Goal: Task Accomplishment & Management: Use online tool/utility

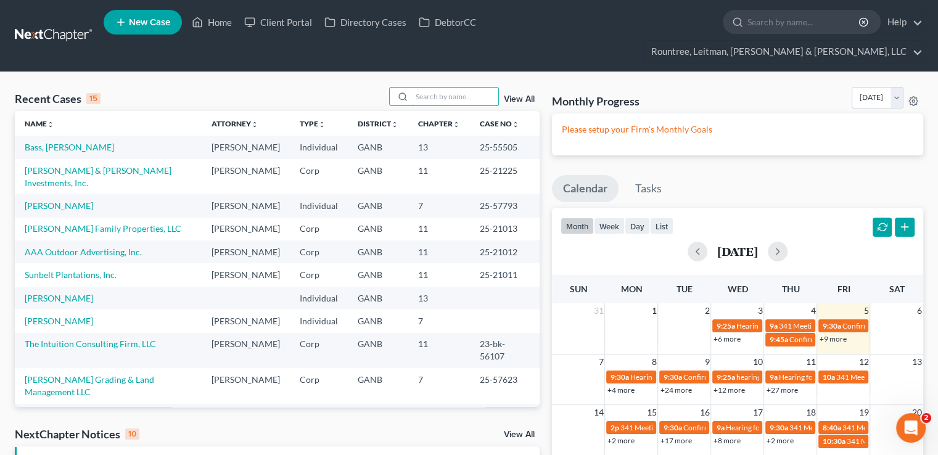
click at [430, 88] on input "search" at bounding box center [455, 97] width 86 height 18
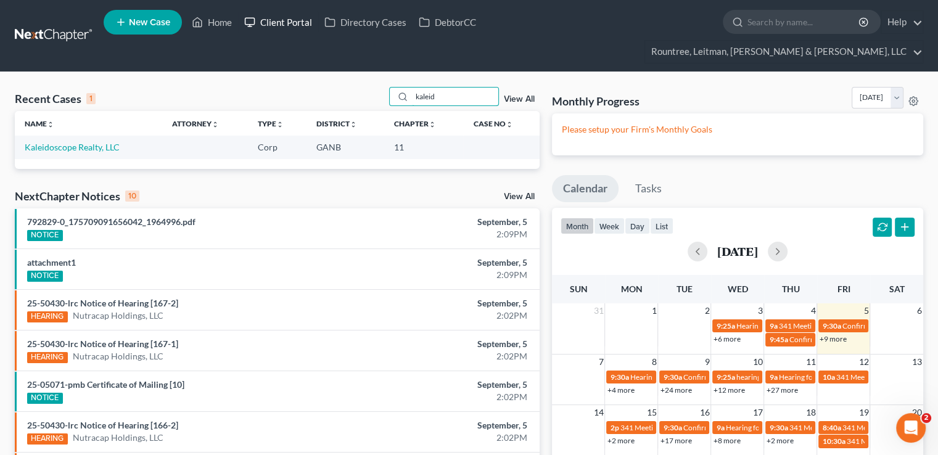
type input "kaleid"
click at [269, 27] on link "Client Portal" at bounding box center [278, 22] width 80 height 22
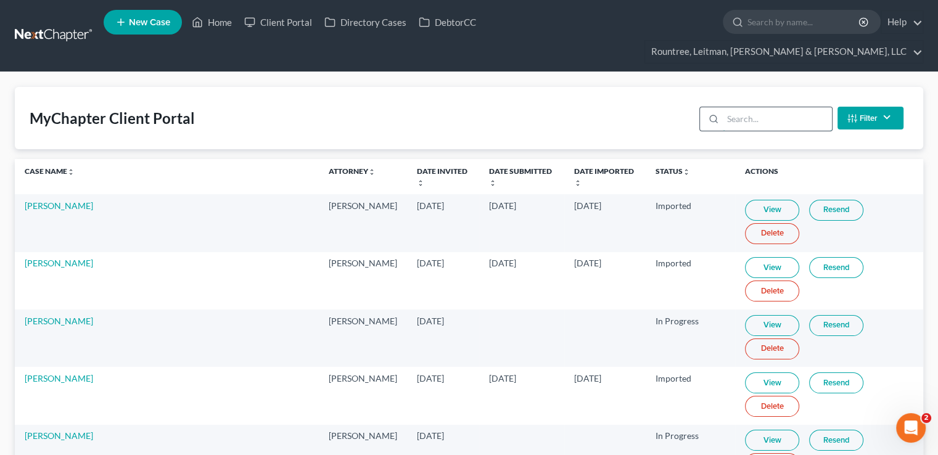
click at [760, 107] on input "search" at bounding box center [777, 118] width 109 height 23
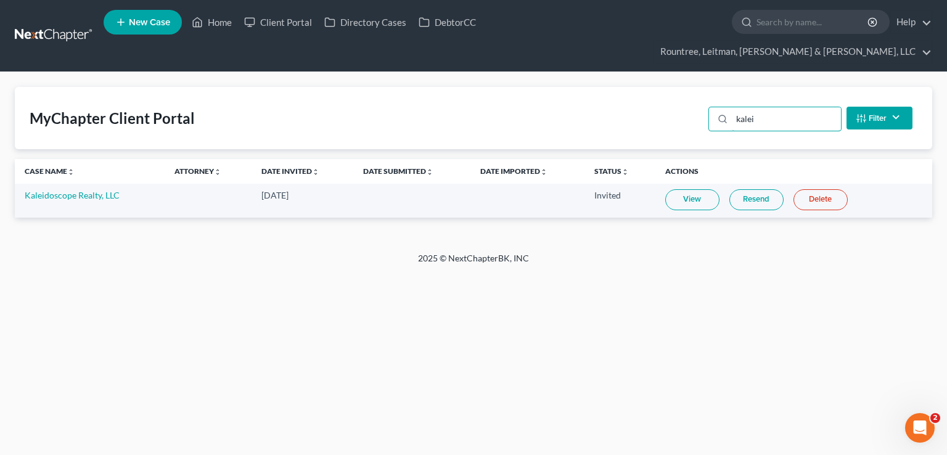
type input "kalei"
click at [752, 189] on link "Resend" at bounding box center [756, 199] width 54 height 21
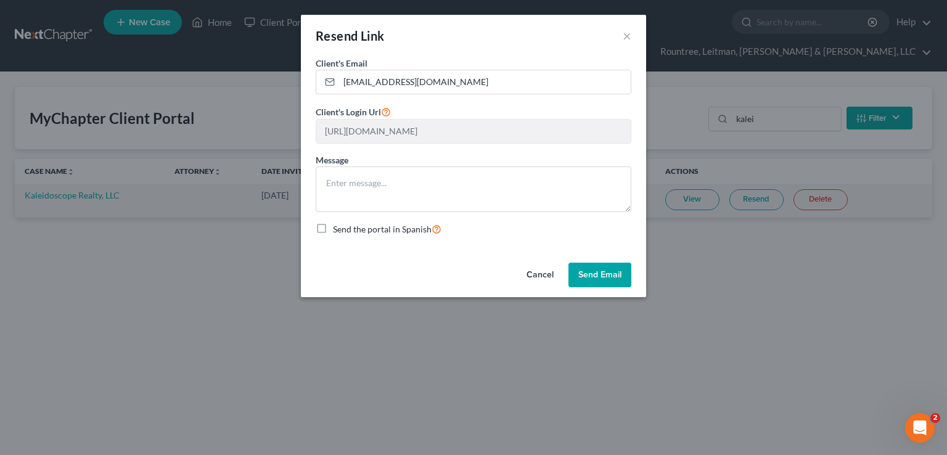
scroll to position [0, 227]
click at [741, 122] on div "Resend Link × Client's Email * [EMAIL_ADDRESS][DOMAIN_NAME] Client's Login Url …" at bounding box center [473, 227] width 947 height 455
click at [626, 35] on button "×" at bounding box center [627, 35] width 9 height 15
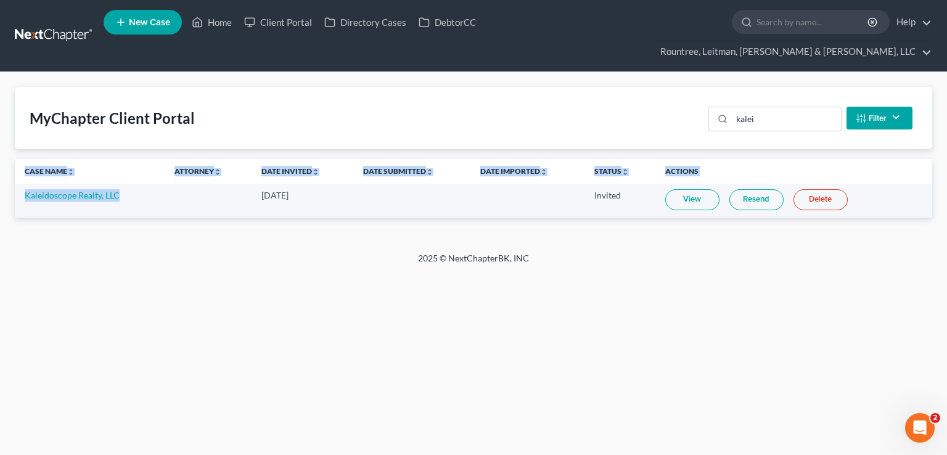
drag, startPoint x: 126, startPoint y: 171, endPoint x: 14, endPoint y: 171, distance: 111.6
click at [14, 171] on div "MyChapter Client Portal kalei Filter Status Filter... Invited In Progress Ready…" at bounding box center [473, 162] width 947 height 180
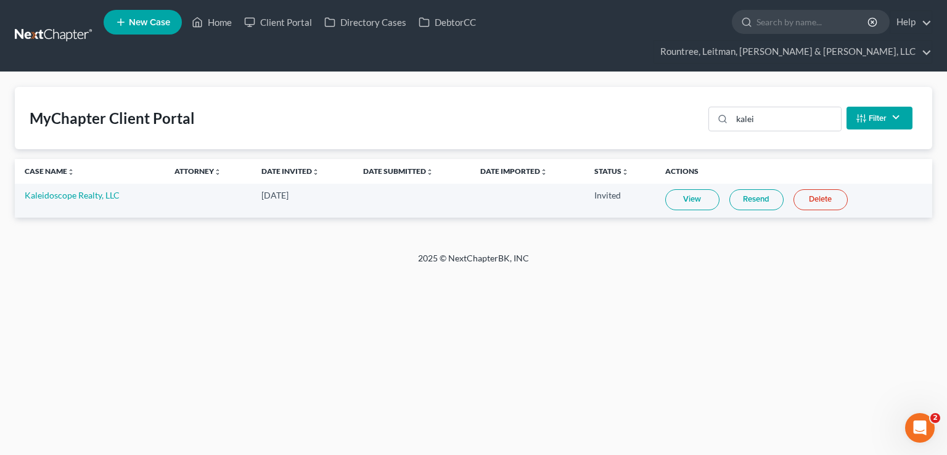
click at [141, 280] on div "Home New Case Client Portal Directory Cases DebtorCC Rountree, Leitman, [PERSON…" at bounding box center [473, 227] width 947 height 455
